Goal: Task Accomplishment & Management: Complete application form

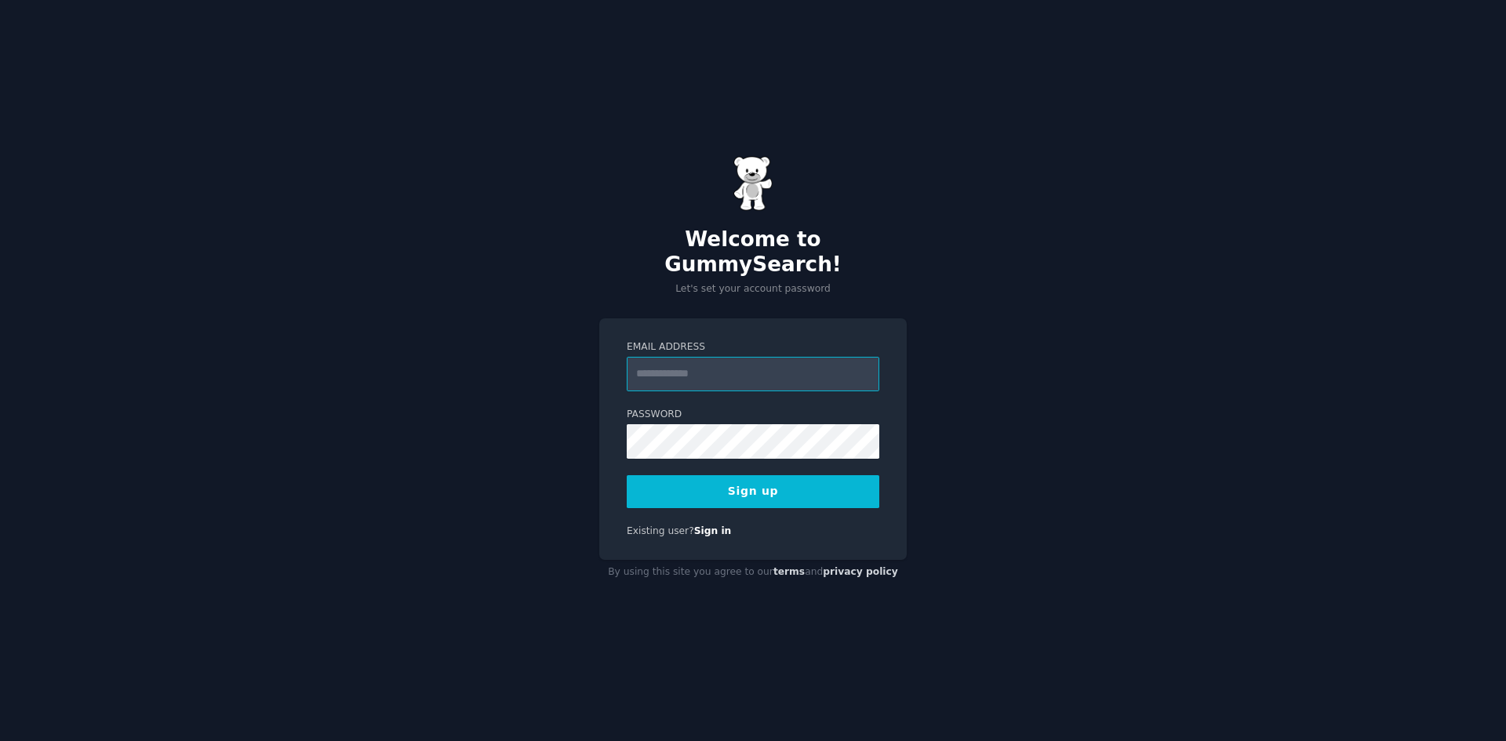
click at [712, 374] on input "Email Address" at bounding box center [753, 374] width 253 height 35
type input "**********"
click at [756, 486] on button "Sign up" at bounding box center [753, 491] width 253 height 33
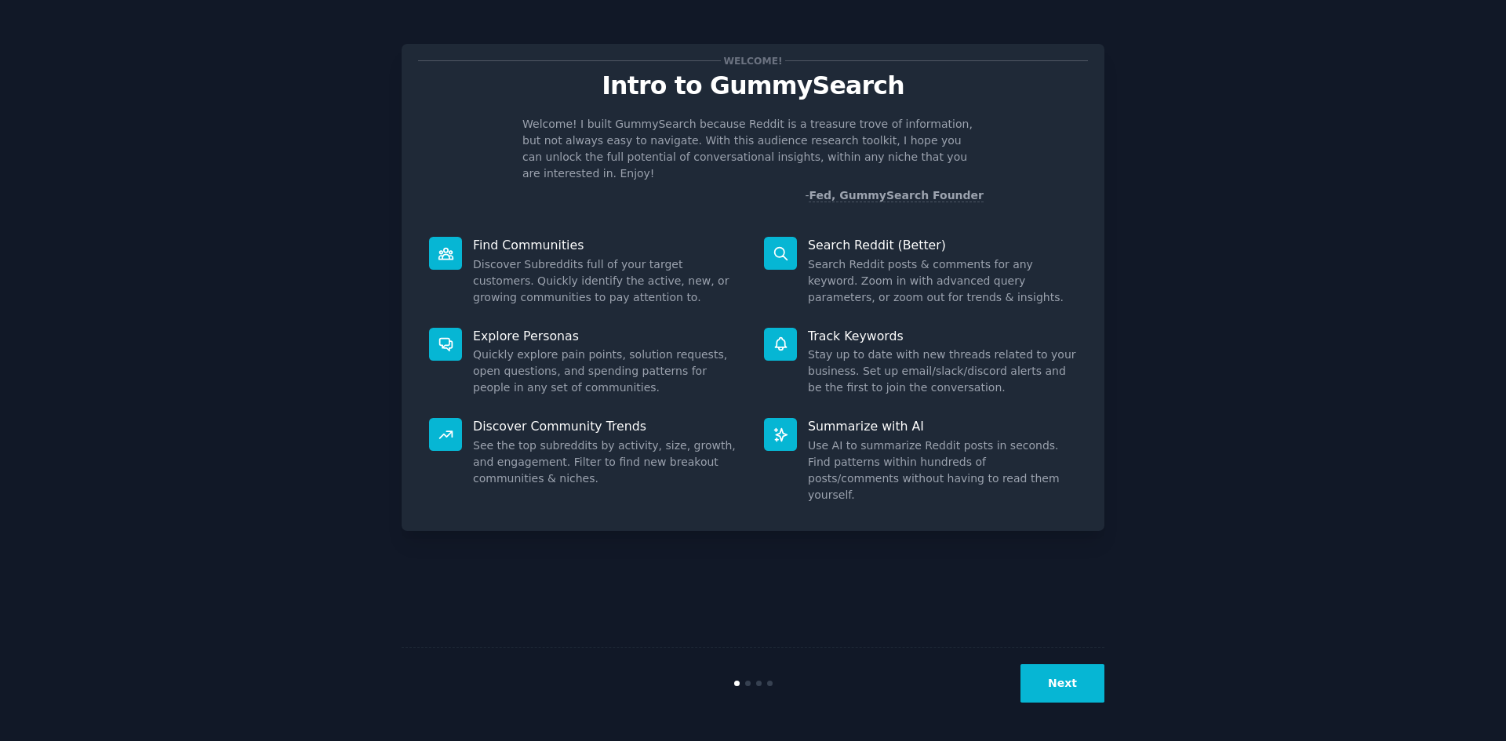
click at [1075, 676] on button "Next" at bounding box center [1063, 683] width 84 height 38
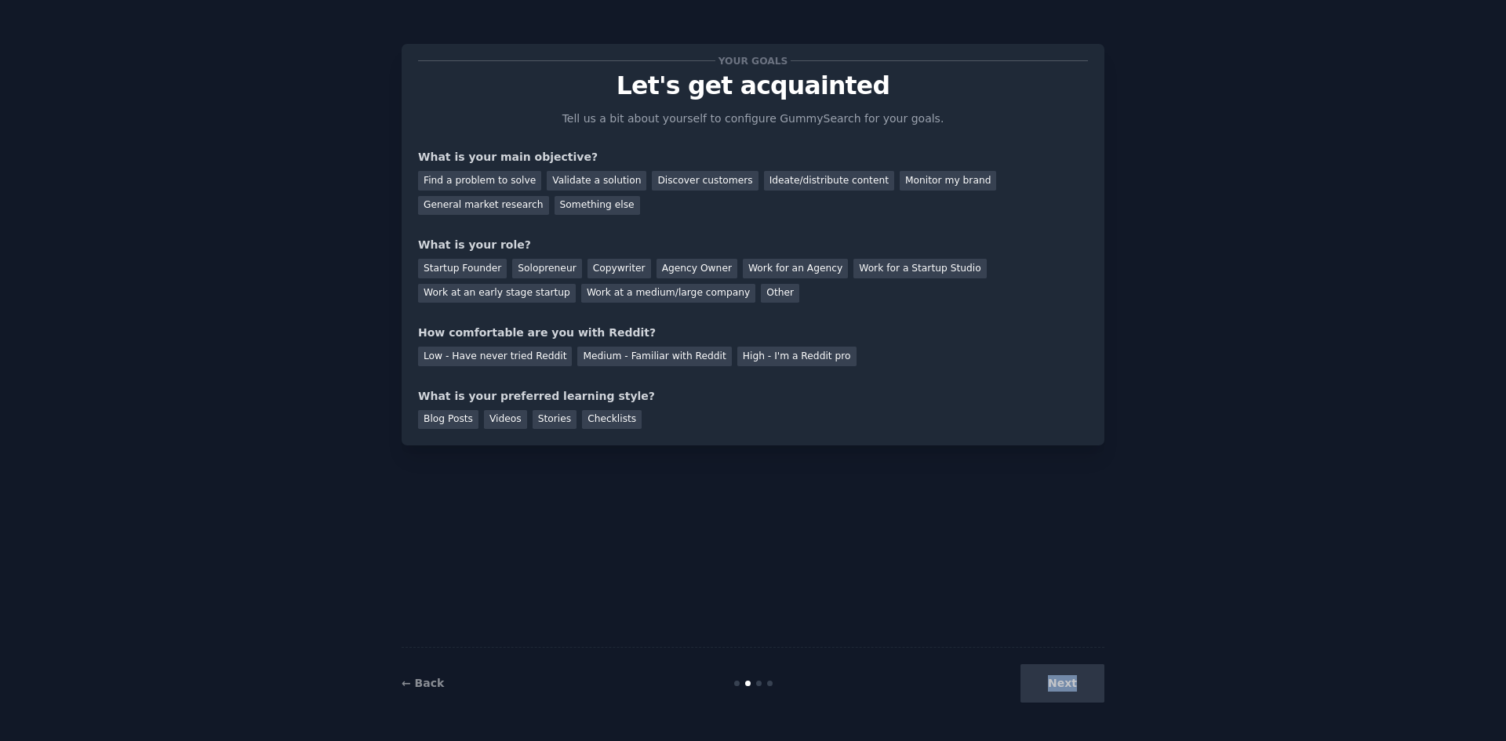
click at [1075, 676] on div "Next" at bounding box center [987, 683] width 235 height 38
click at [204, 190] on div "Your goals Let's get acquainted Tell us a bit about yourself to configure Gummy…" at bounding box center [753, 370] width 1462 height 697
click at [264, 209] on div "Your goals Let's get acquainted Tell us a bit about yourself to configure Gummy…" at bounding box center [753, 370] width 1462 height 697
